Goal: Information Seeking & Learning: Learn about a topic

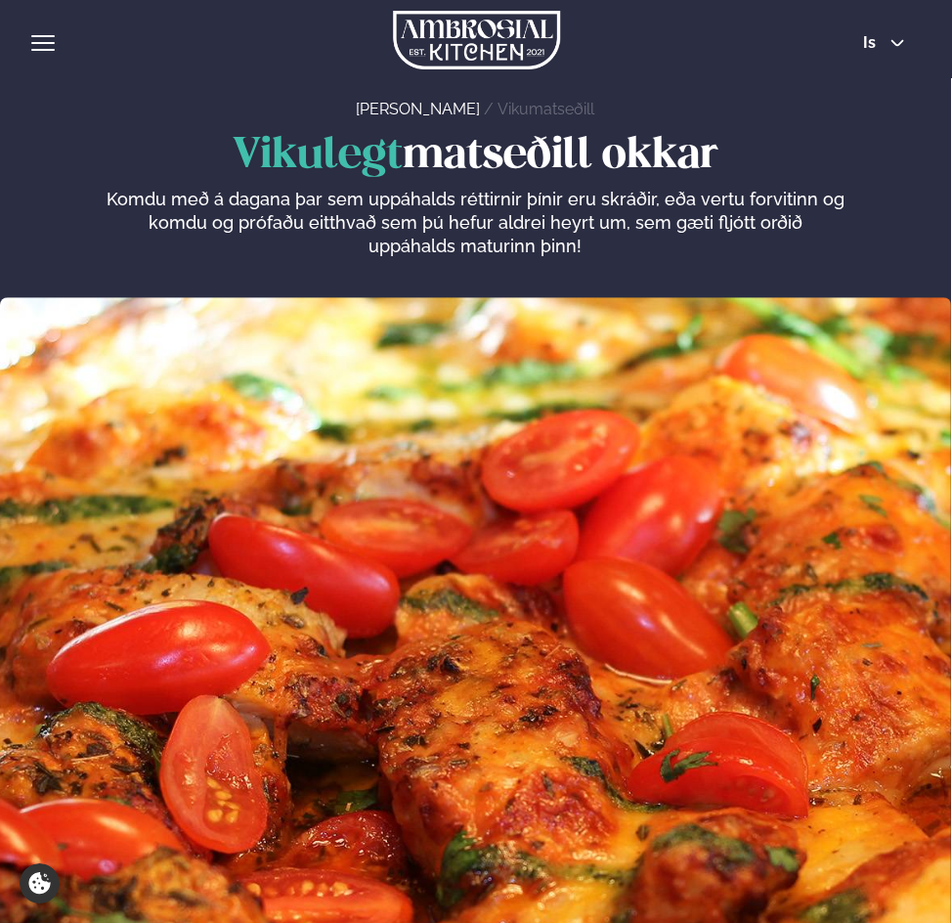
scroll to position [1156, 0]
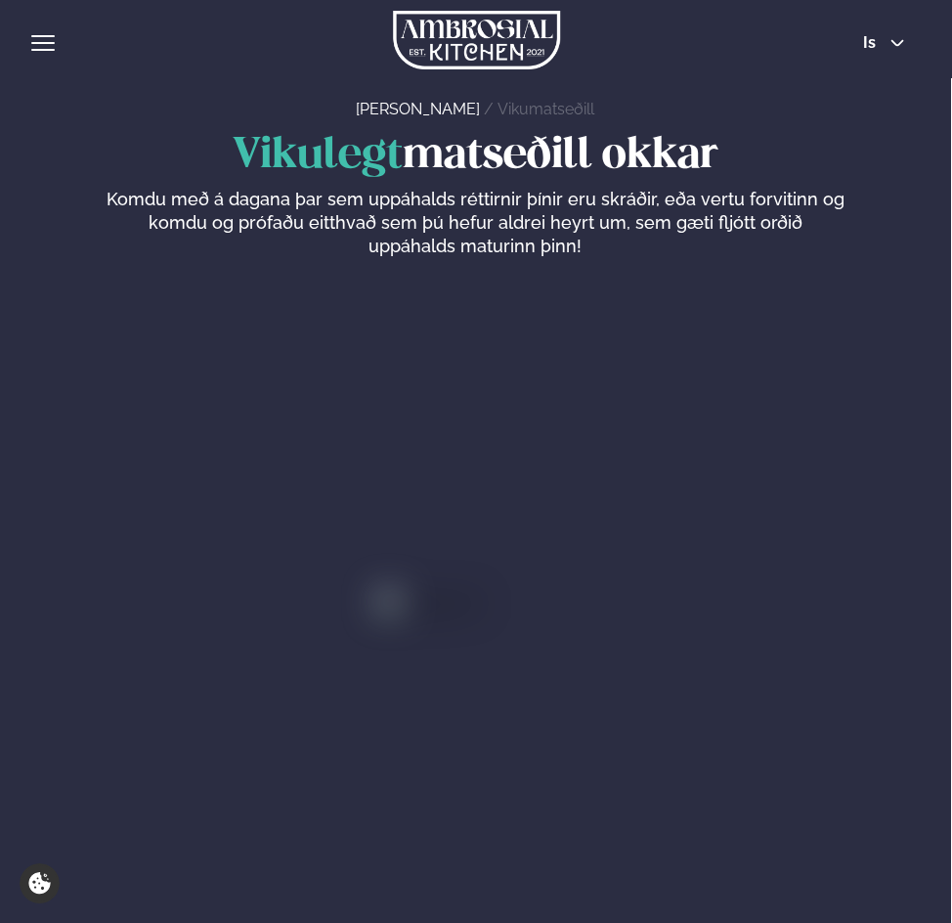
scroll to position [1179, 0]
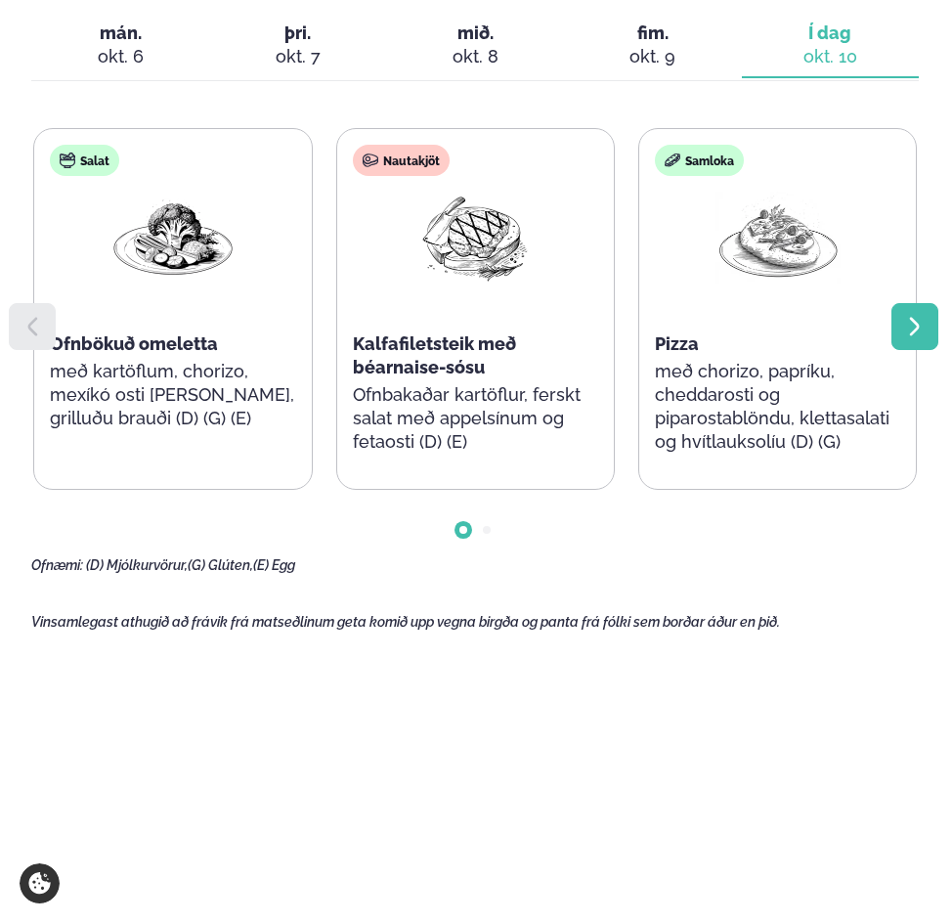
click at [912, 335] on icon at bounding box center [915, 327] width 10 height 19
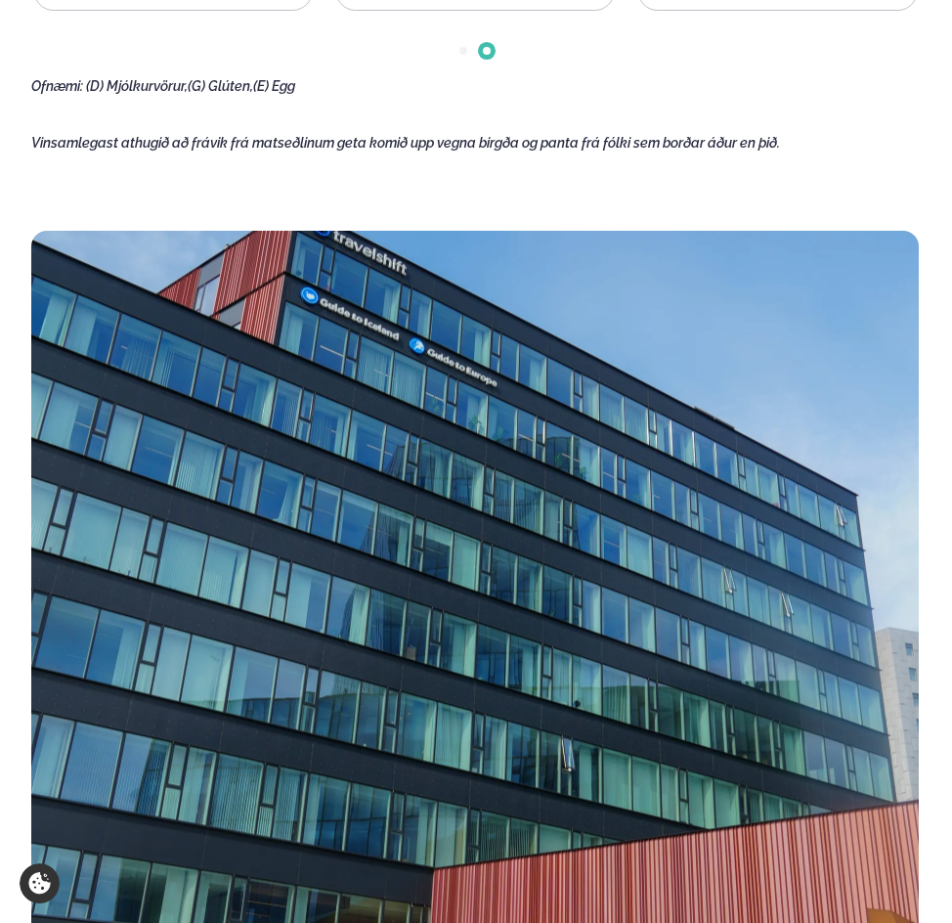
scroll to position [1660, 0]
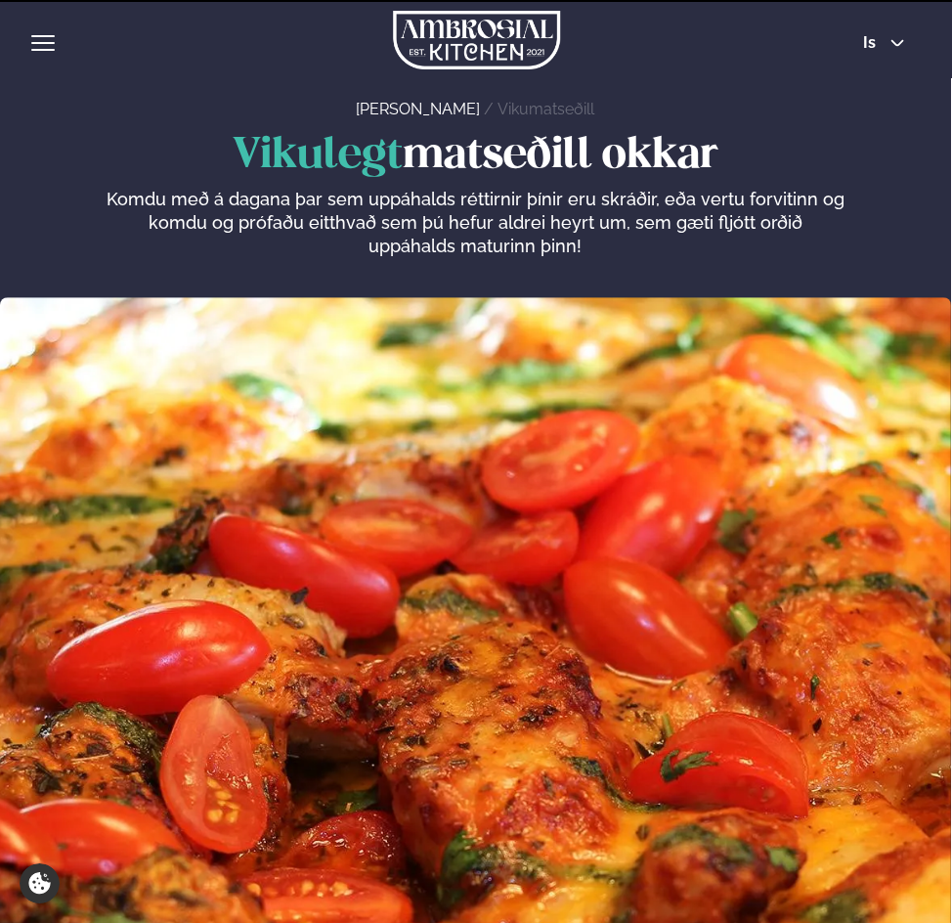
scroll to position [1660, 0]
